Goal: Complete application form: Complete application form

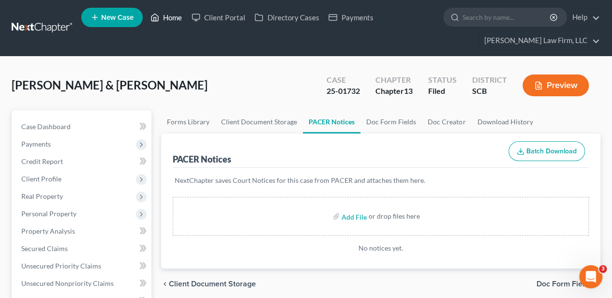
click at [165, 24] on link "Home" at bounding box center [166, 17] width 41 height 17
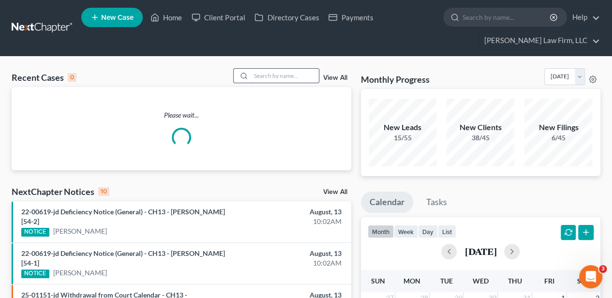
click at [261, 76] on input "search" at bounding box center [285, 76] width 68 height 14
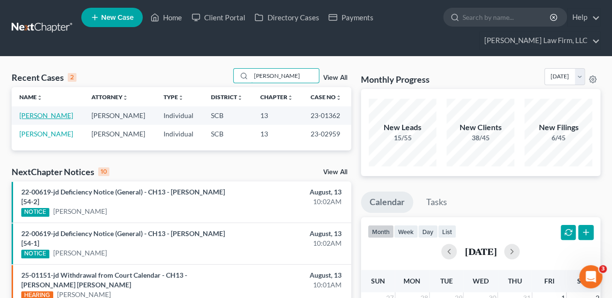
type input "[PERSON_NAME]"
click at [31, 116] on link "[PERSON_NAME]" at bounding box center [46, 115] width 54 height 8
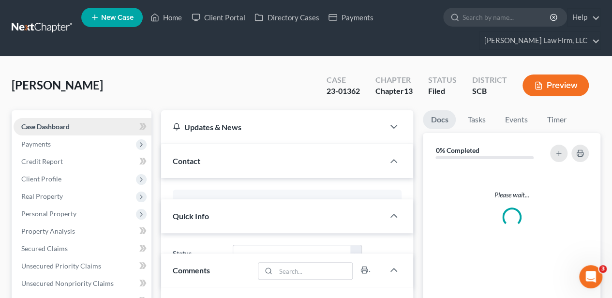
select select "2"
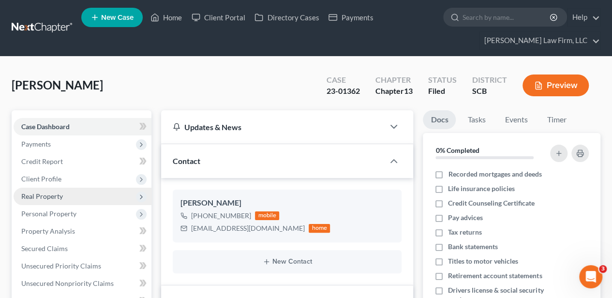
scroll to position [127, 0]
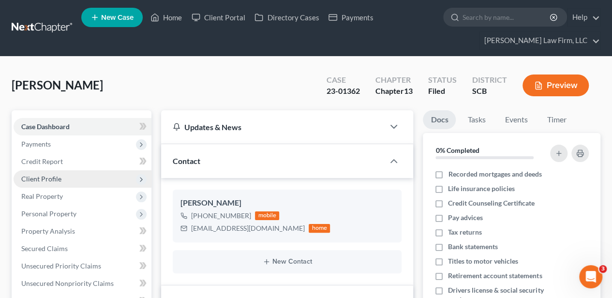
click at [65, 182] on span "Client Profile" at bounding box center [83, 178] width 138 height 17
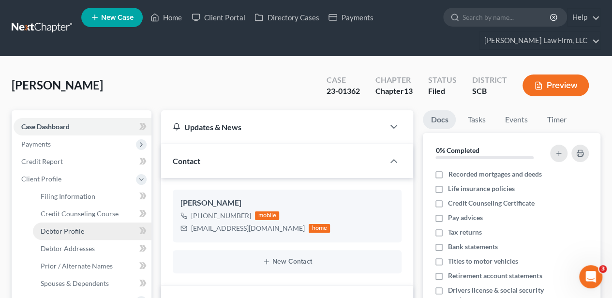
click at [102, 225] on link "Debtor Profile" at bounding box center [92, 230] width 118 height 17
select select "0"
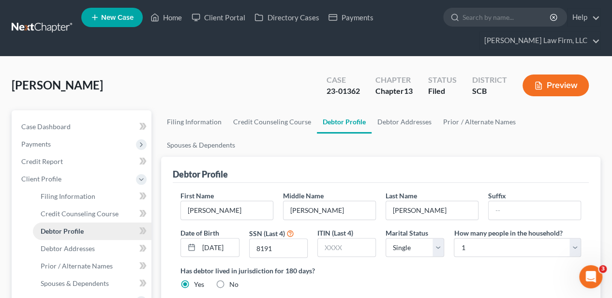
radio input "true"
click at [166, 16] on link "Home" at bounding box center [166, 17] width 41 height 17
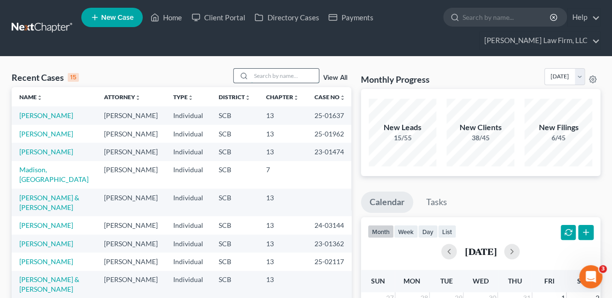
click at [270, 70] on input "search" at bounding box center [285, 76] width 68 height 14
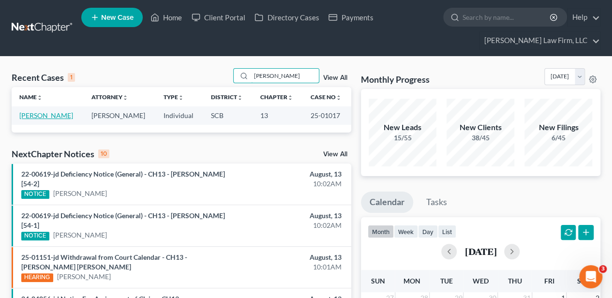
type input "[PERSON_NAME]"
click at [48, 113] on link "[PERSON_NAME]" at bounding box center [46, 115] width 54 height 8
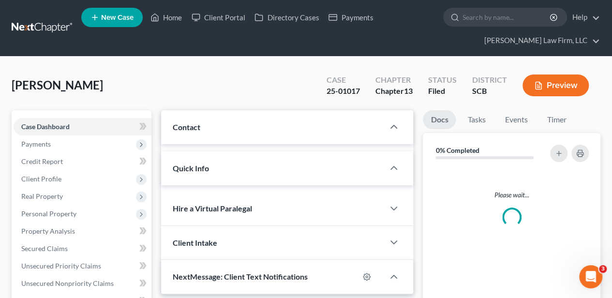
select select "2"
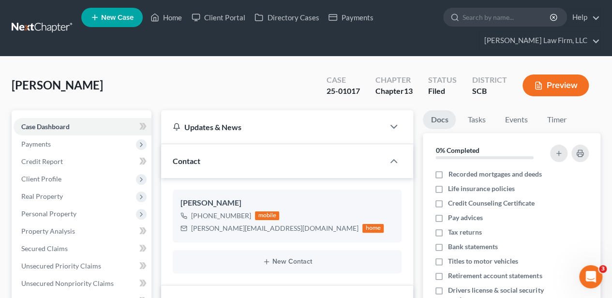
scroll to position [7, 0]
